Goal: Navigation & Orientation: Find specific page/section

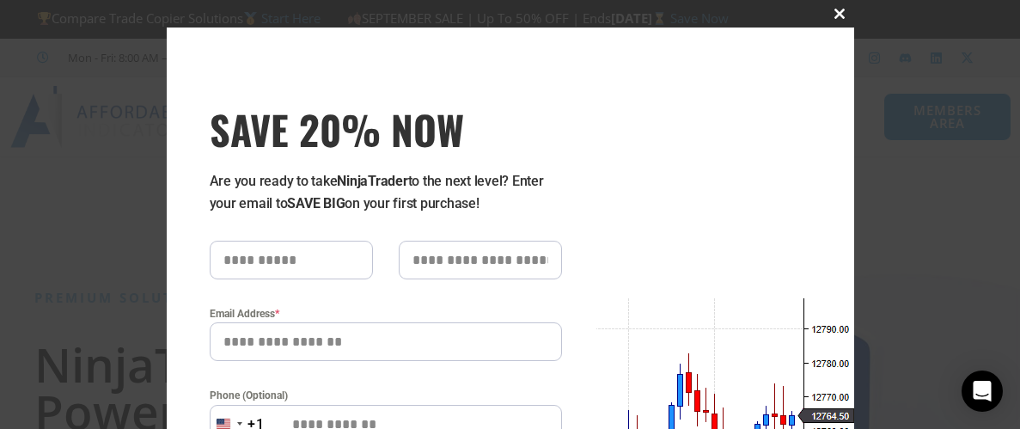
click at [845, 19] on button "Close this module" at bounding box center [841, 14] width 28 height 28
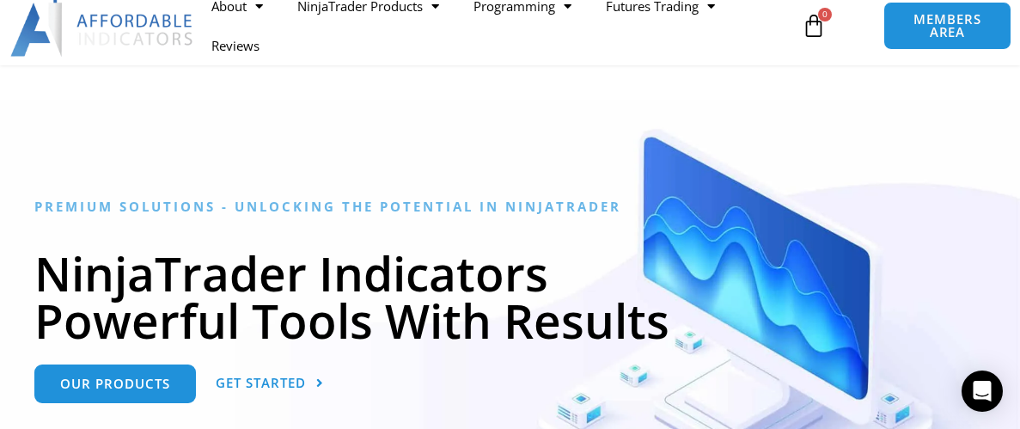
scroll to position [91, 0]
